Goal: Book appointment/travel/reservation

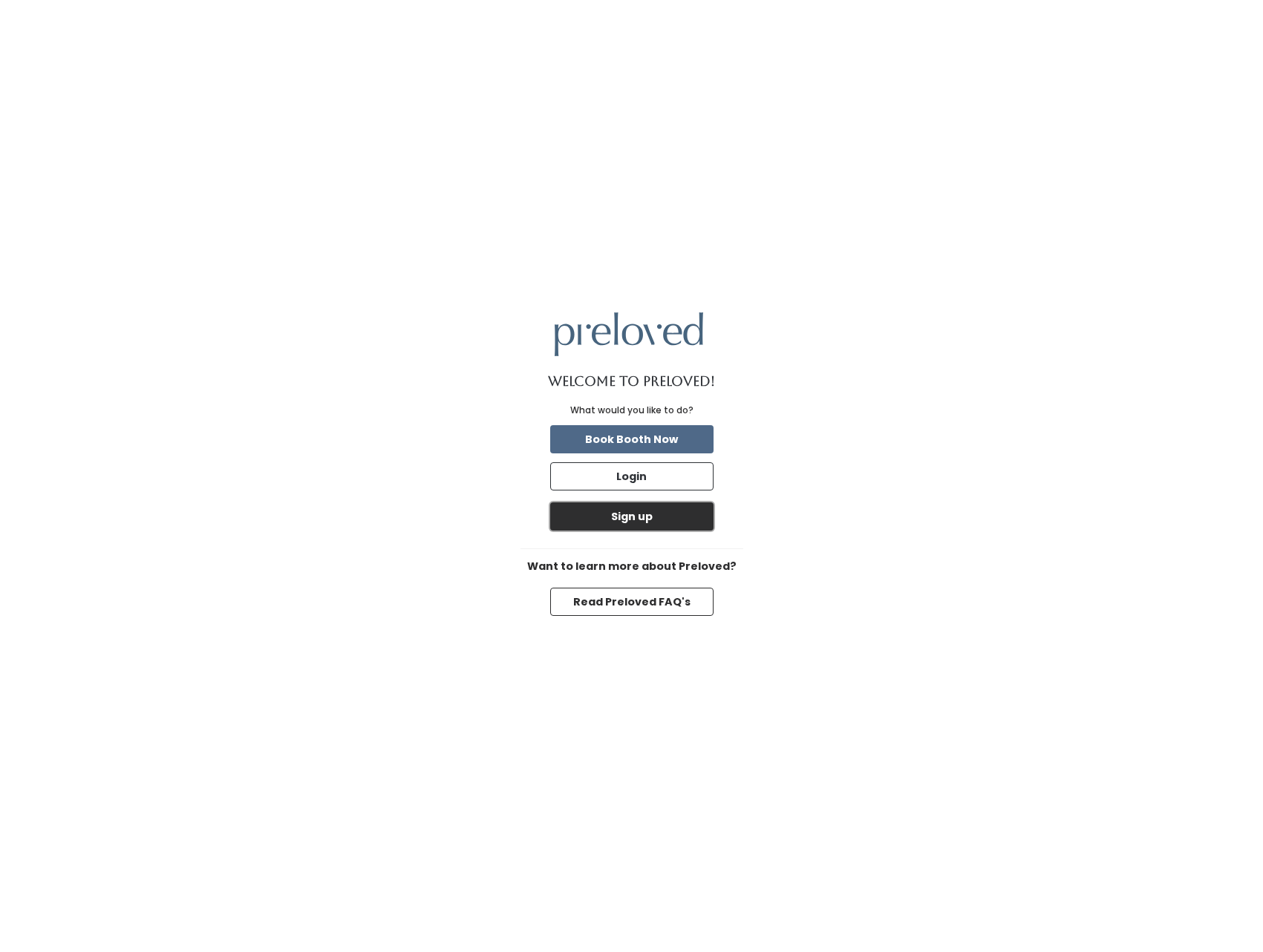
click at [625, 516] on button "Sign up" at bounding box center [632, 516] width 163 height 28
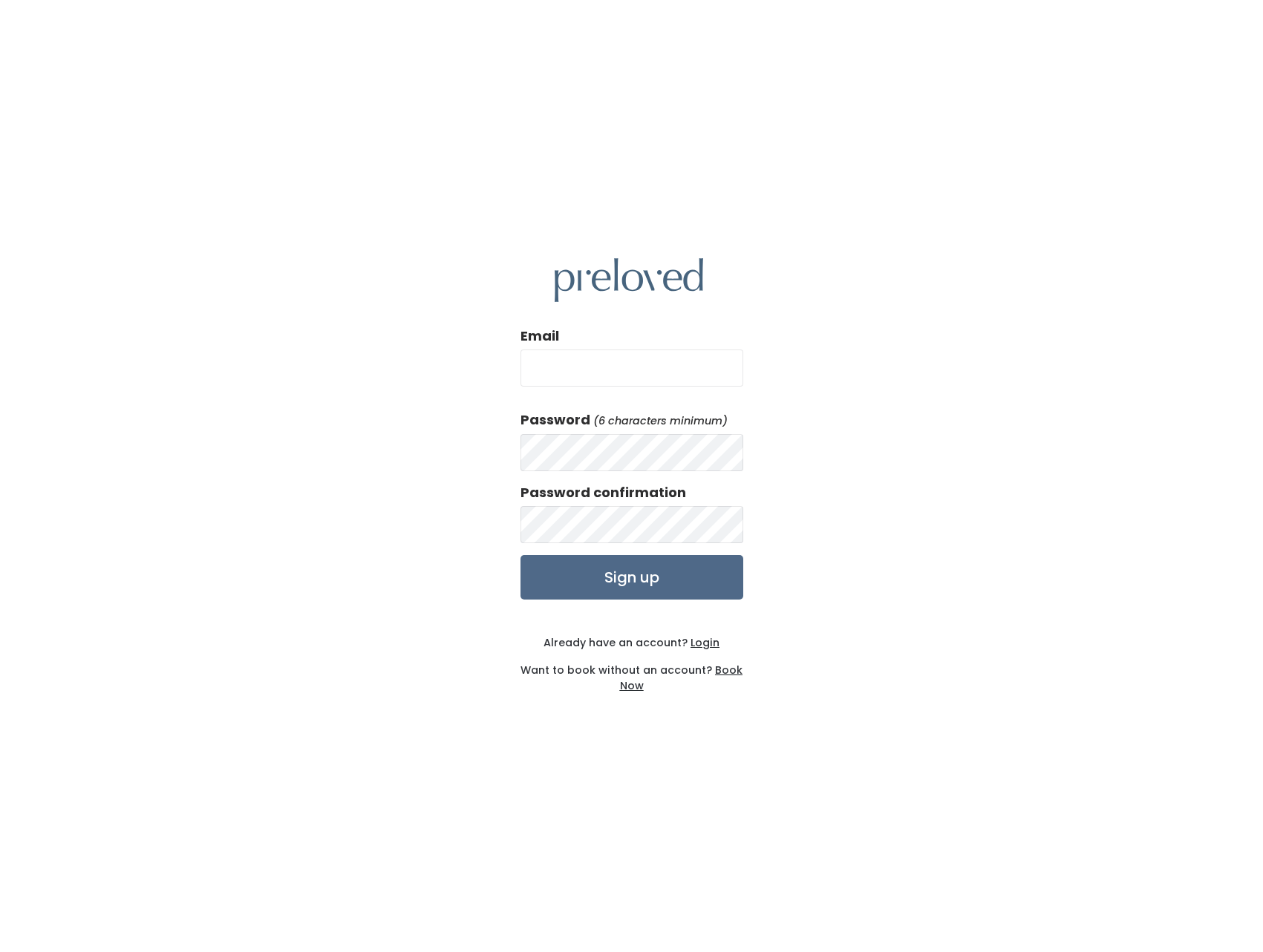
click at [565, 373] on input "Email" at bounding box center [632, 368] width 223 height 37
type input "jujubugs57@gmail.com"
click at [616, 571] on input "Sign up" at bounding box center [632, 578] width 223 height 44
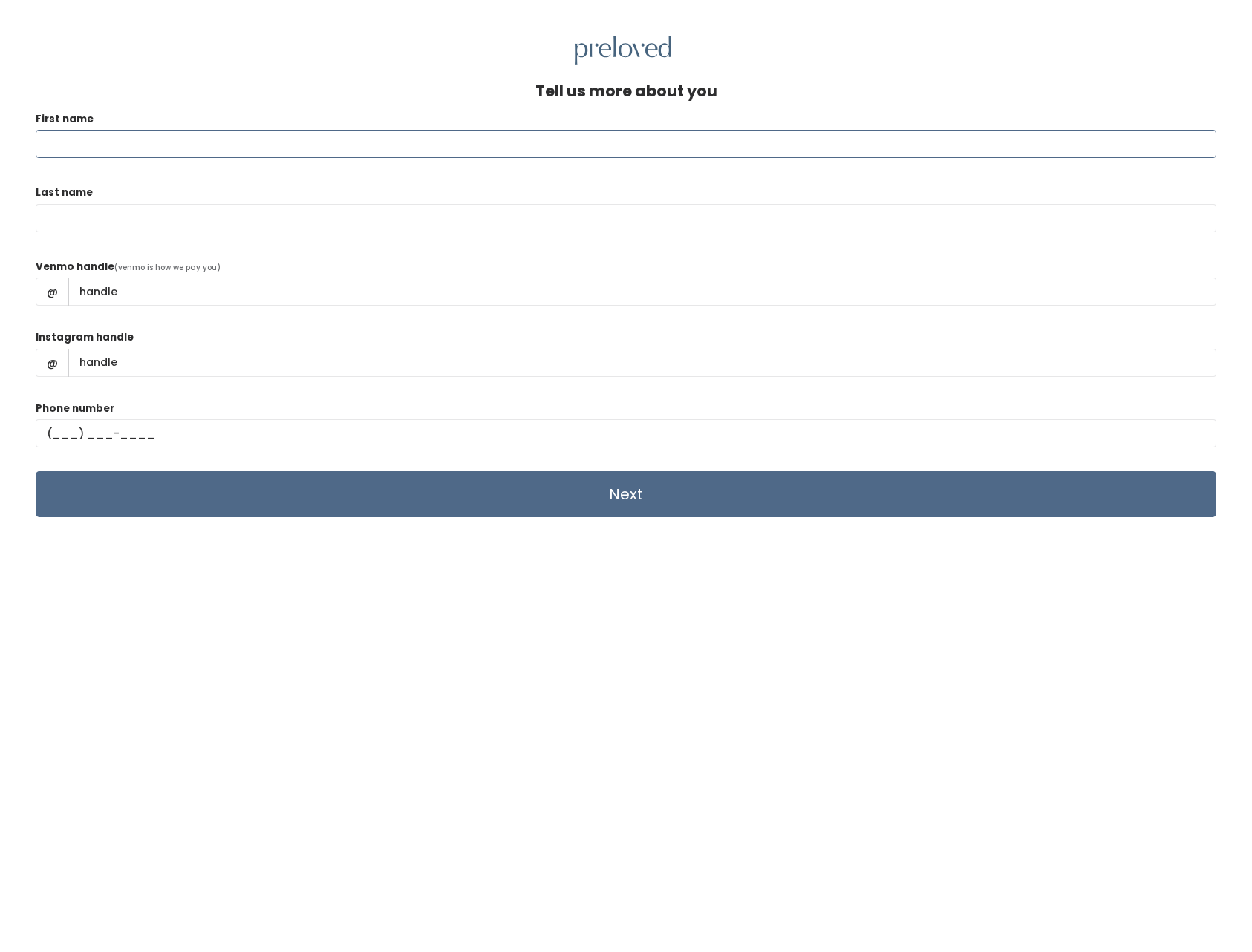
click at [57, 133] on input "First name" at bounding box center [625, 144] width 1181 height 28
type input "Judy"
click at [44, 215] on input "Last name" at bounding box center [625, 218] width 1181 height 28
type input "McCann"
click at [385, 343] on div "Instagram handle @" at bounding box center [625, 359] width 1181 height 59
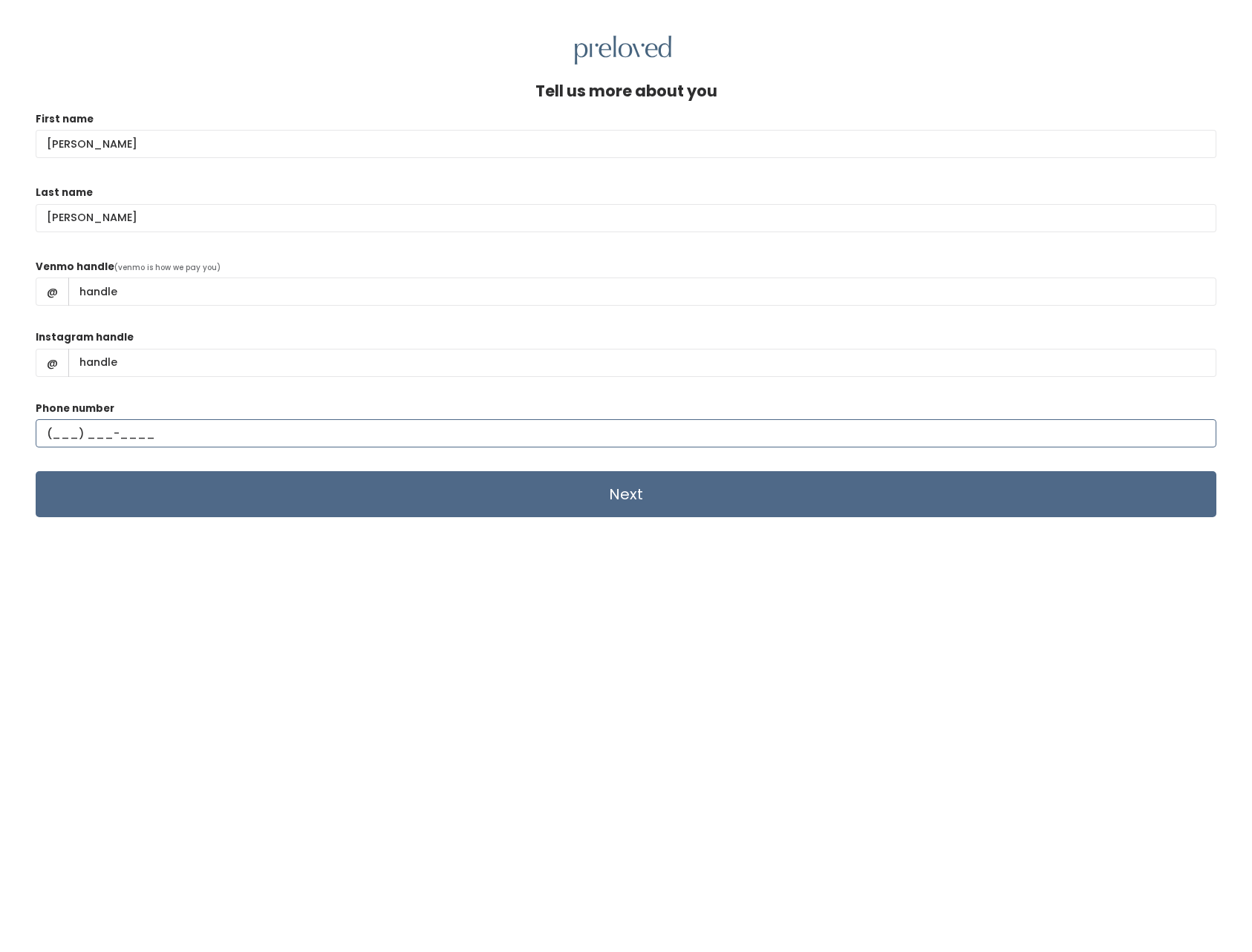
click at [55, 434] on input "text" at bounding box center [625, 433] width 1181 height 28
click at [53, 432] on input "text" at bounding box center [625, 433] width 1181 height 28
type input "(801) 509-0852"
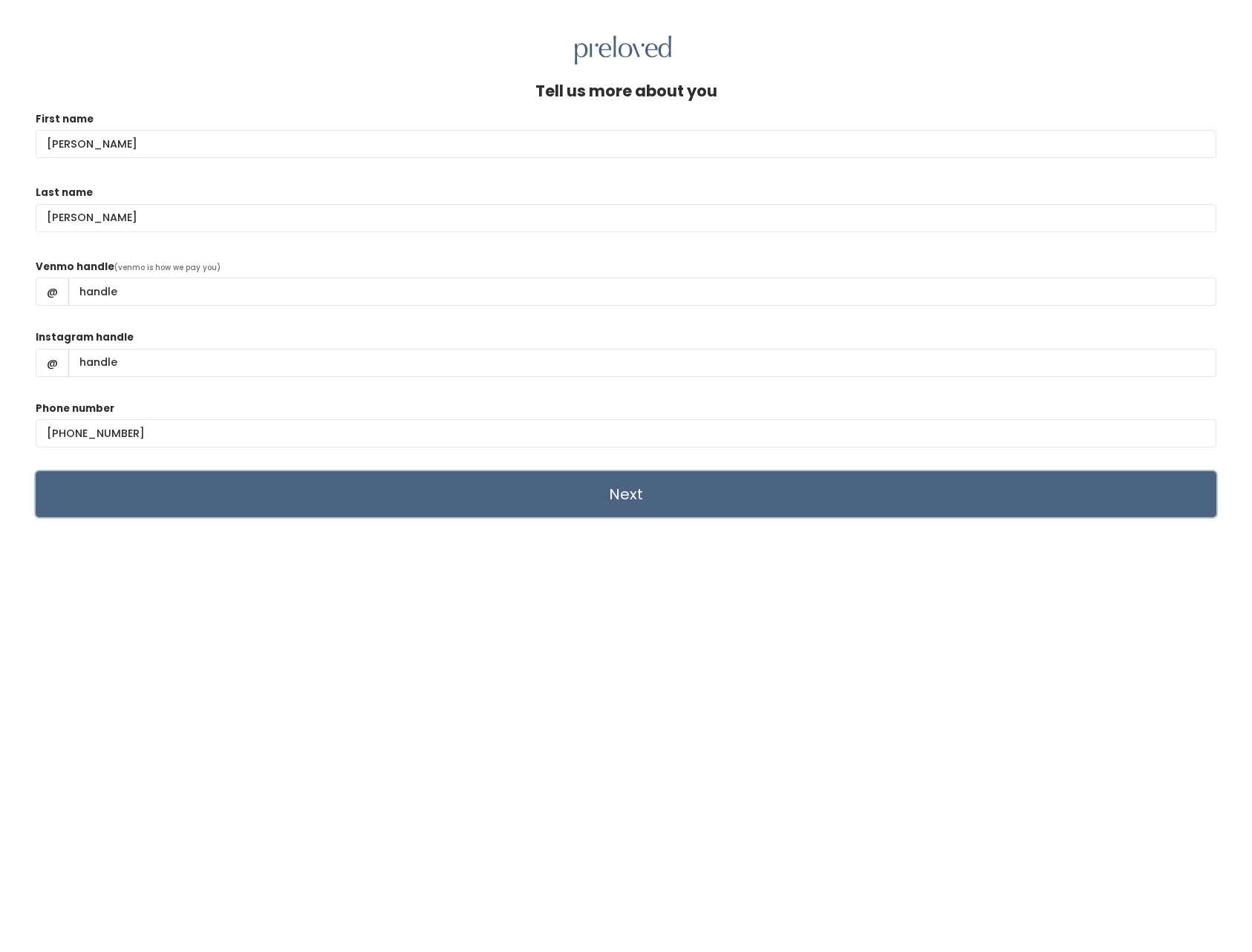
click at [625, 493] on input "Next" at bounding box center [625, 494] width 1181 height 46
type input "@Jujubugs57"
click at [616, 488] on input "Next" at bounding box center [625, 494] width 1181 height 46
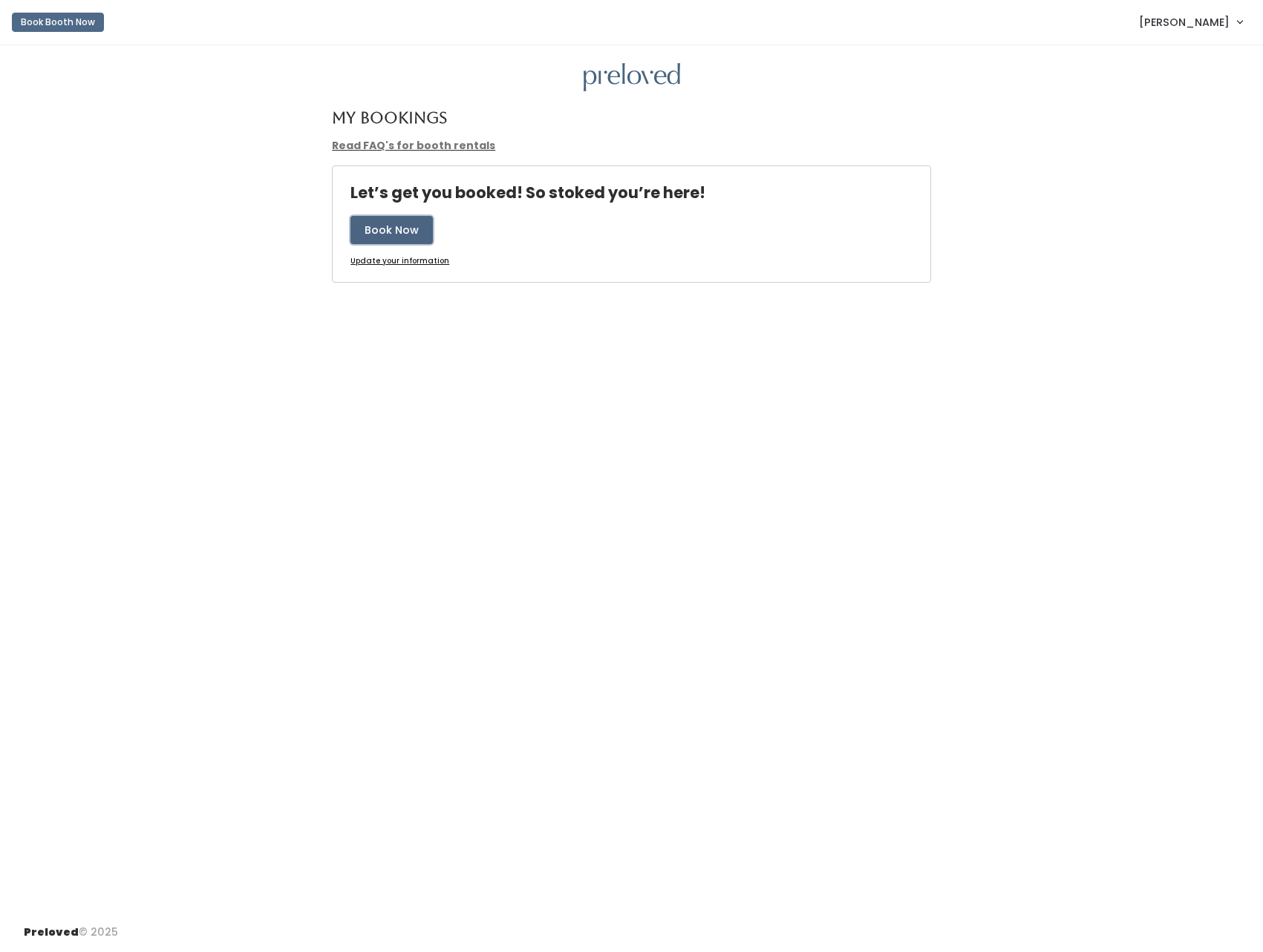
click at [403, 230] on button "Book Now" at bounding box center [391, 230] width 83 height 28
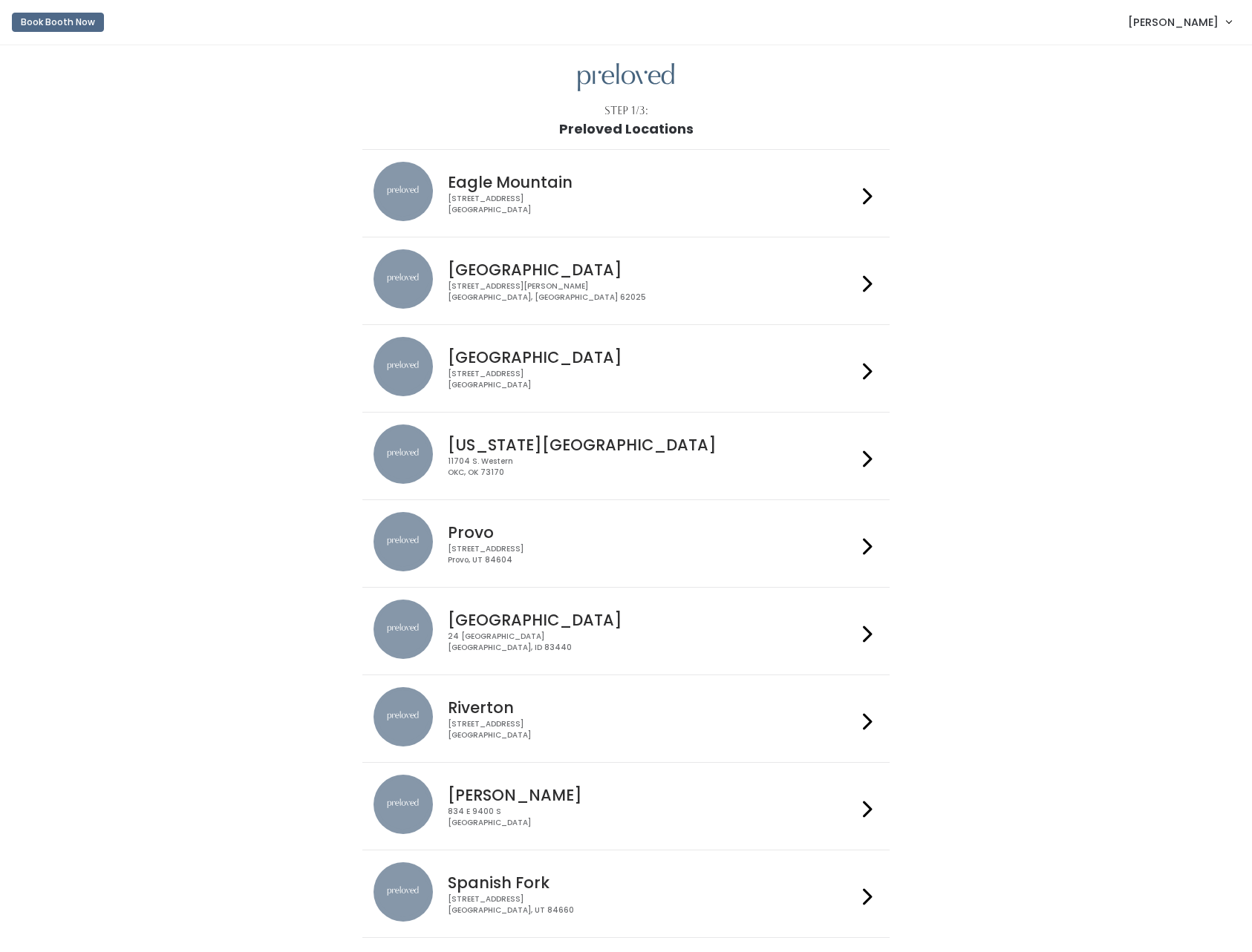
click at [631, 817] on div "[STREET_ADDRESS]" at bounding box center [652, 817] width 408 height 21
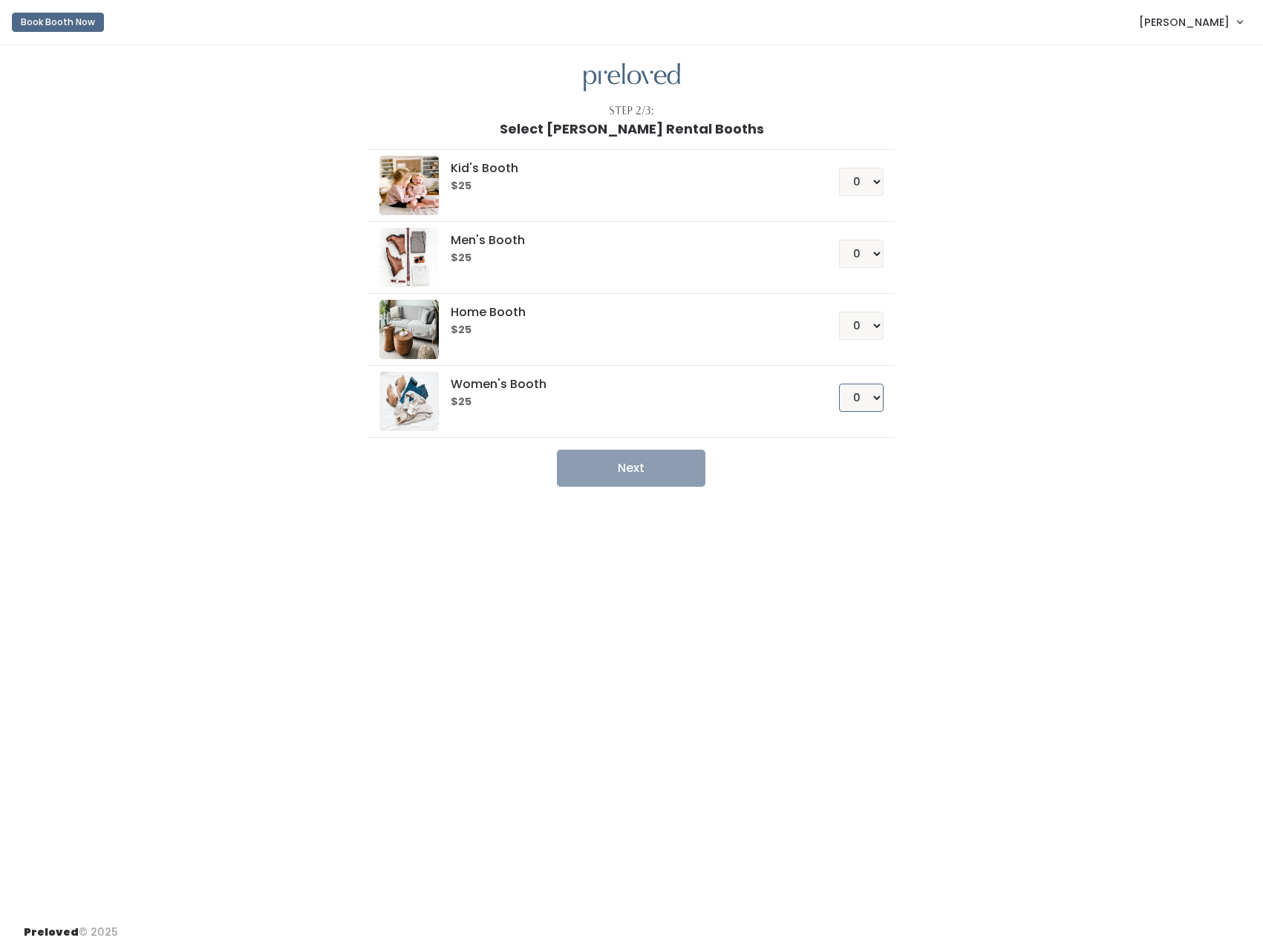
click at [867, 396] on select "0 1 2 3 4" at bounding box center [861, 398] width 45 height 28
select select "1"
click at [839, 384] on select "0 1 2 3 4" at bounding box center [861, 398] width 45 height 28
click at [626, 468] on button "Next" at bounding box center [631, 468] width 148 height 37
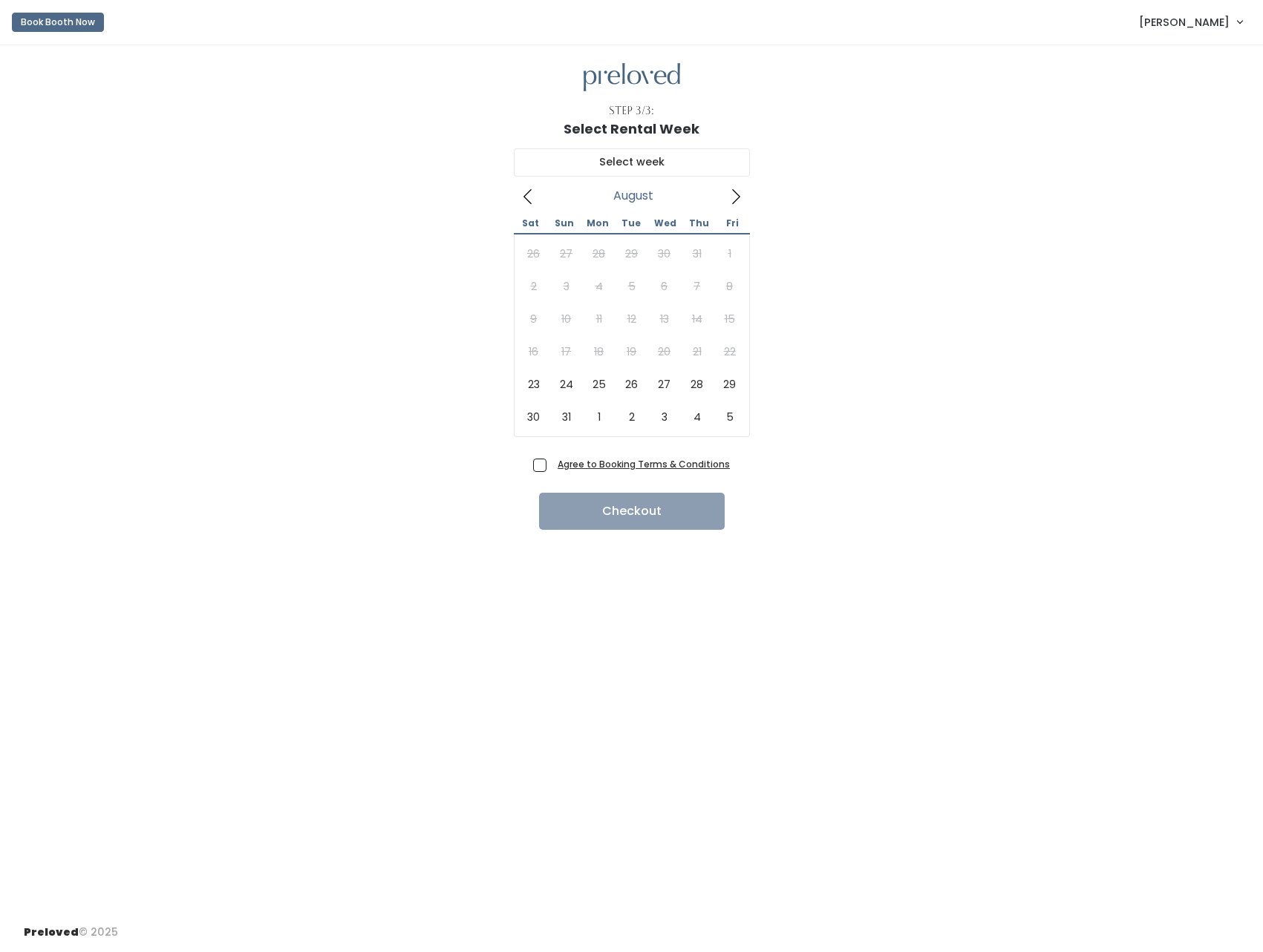
click at [552, 464] on span "Agree to Booking Terms & Conditions" at bounding box center [641, 463] width 178 height 15
click at [552, 464] on input "Agree to Booking Terms & Conditions" at bounding box center [556, 461] width 9 height 9
checkbox input "true"
click at [738, 196] on icon at bounding box center [735, 197] width 8 height 15
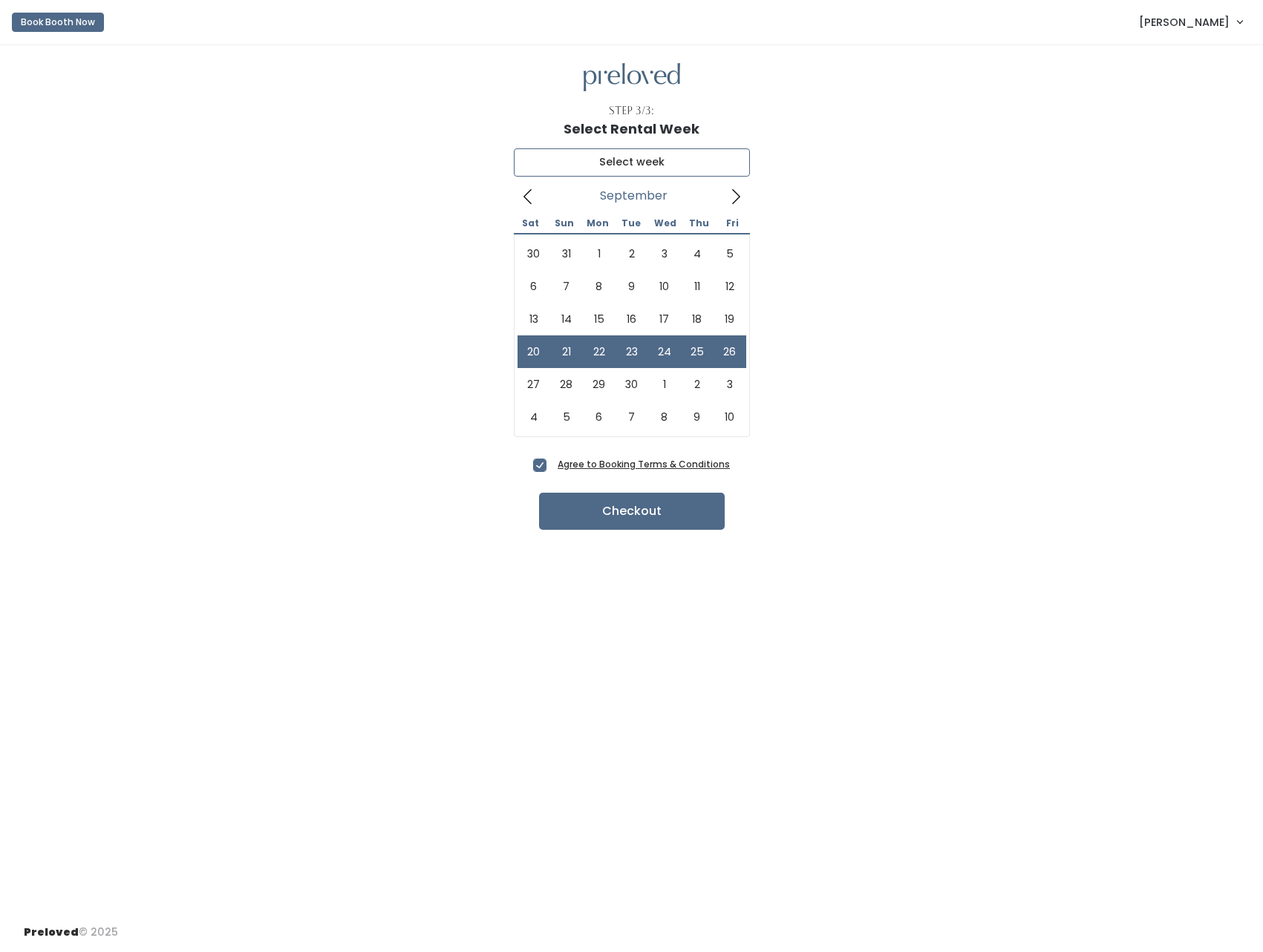
type input "[DATE] to [DATE]"
